Goal: Task Accomplishment & Management: Use online tool/utility

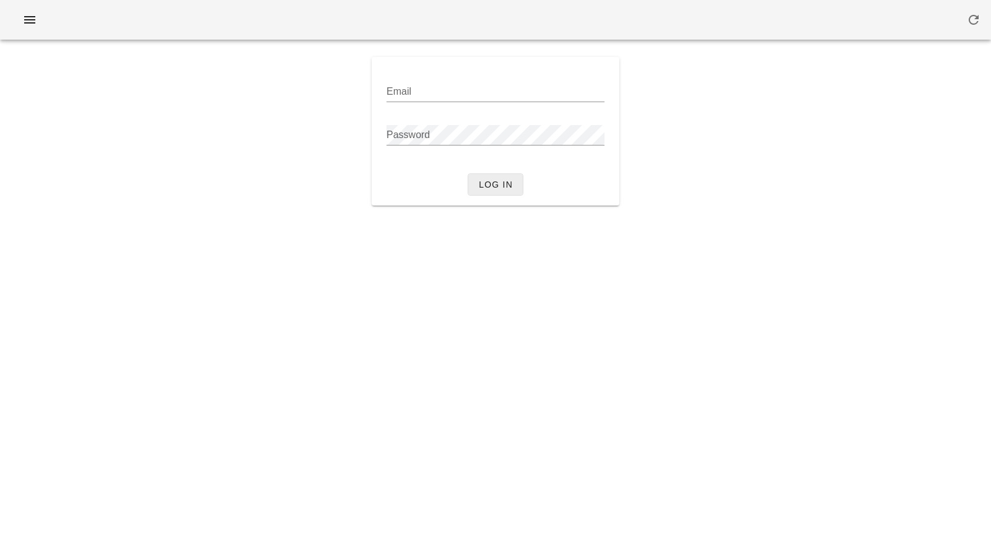
type input "[PERSON_NAME][EMAIL_ADDRESS][DOMAIN_NAME]"
click at [495, 193] on button "Log in" at bounding box center [496, 184] width 56 height 22
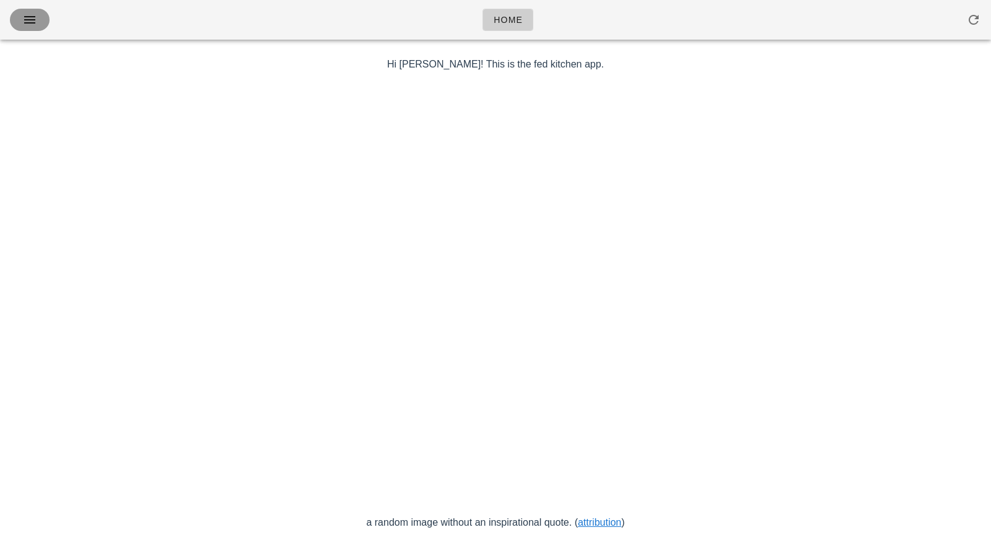
click at [30, 24] on icon "button" at bounding box center [29, 19] width 15 height 15
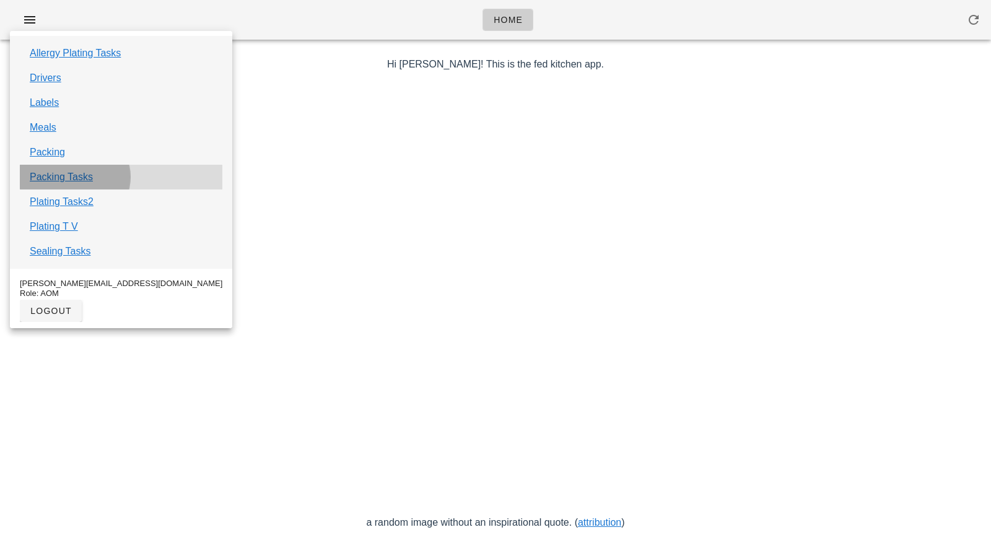
click at [59, 186] on div "Packing Tasks" at bounding box center [121, 177] width 202 height 25
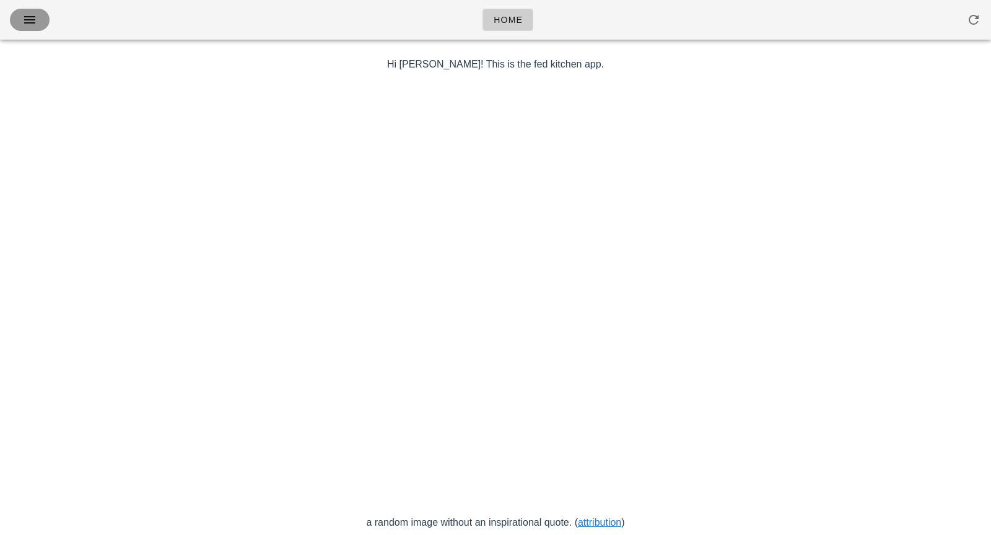
click at [30, 22] on icon "button" at bounding box center [29, 19] width 15 height 15
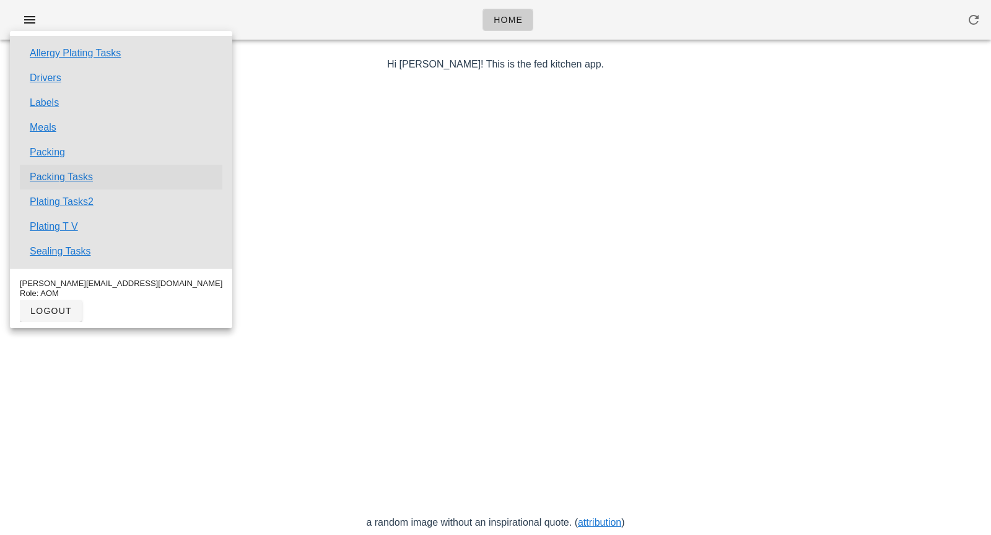
click at [57, 173] on link "Packing Tasks" at bounding box center [61, 177] width 63 height 15
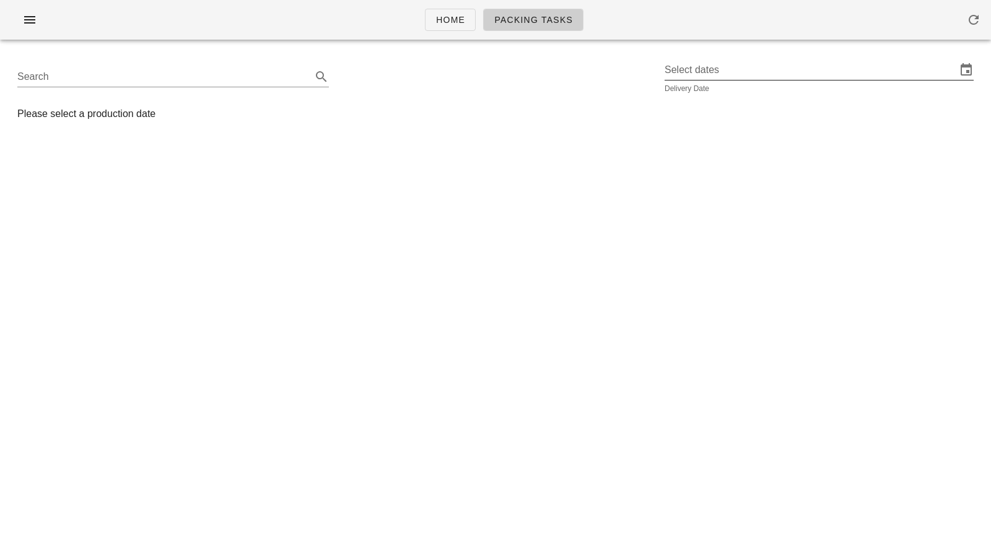
click at [705, 75] on input "Select dates" at bounding box center [810, 70] width 292 height 20
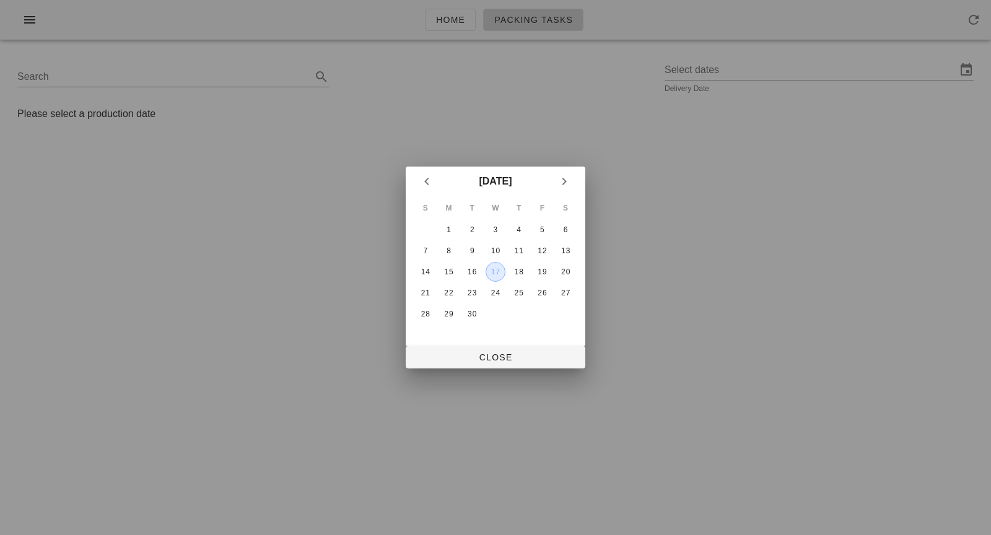
click at [494, 277] on button "17" at bounding box center [495, 272] width 20 height 20
click at [485, 357] on span "Close" at bounding box center [495, 357] width 160 height 10
type input "[DATE]"
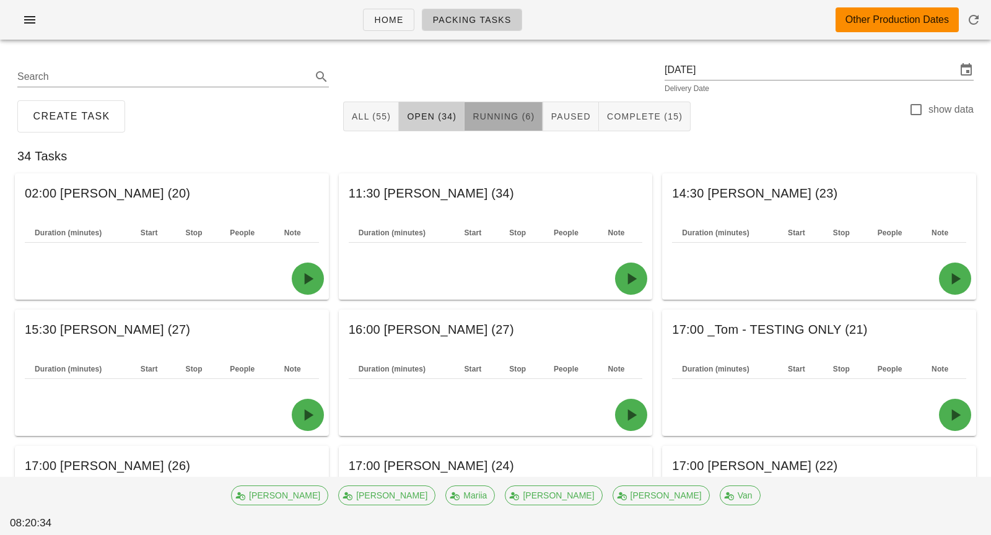
click at [503, 121] on span "Running (6)" at bounding box center [503, 116] width 63 height 10
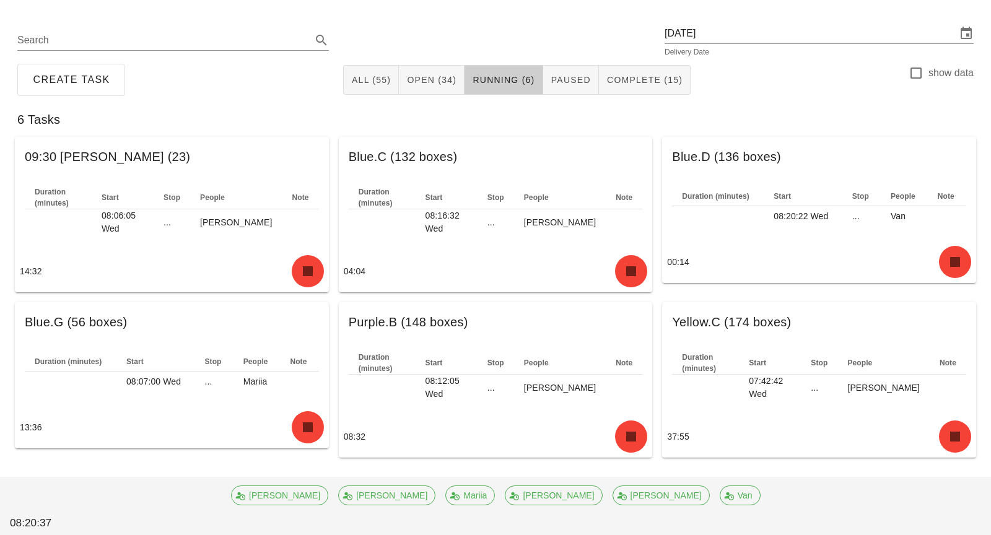
scroll to position [37, 0]
